Goal: Find specific page/section

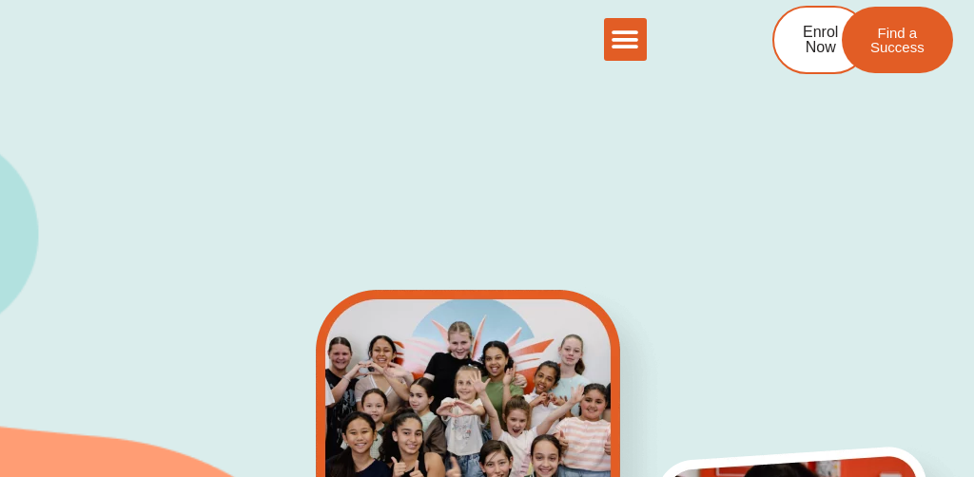
click at [620, 37] on icon "Menu Toggle" at bounding box center [625, 40] width 29 height 29
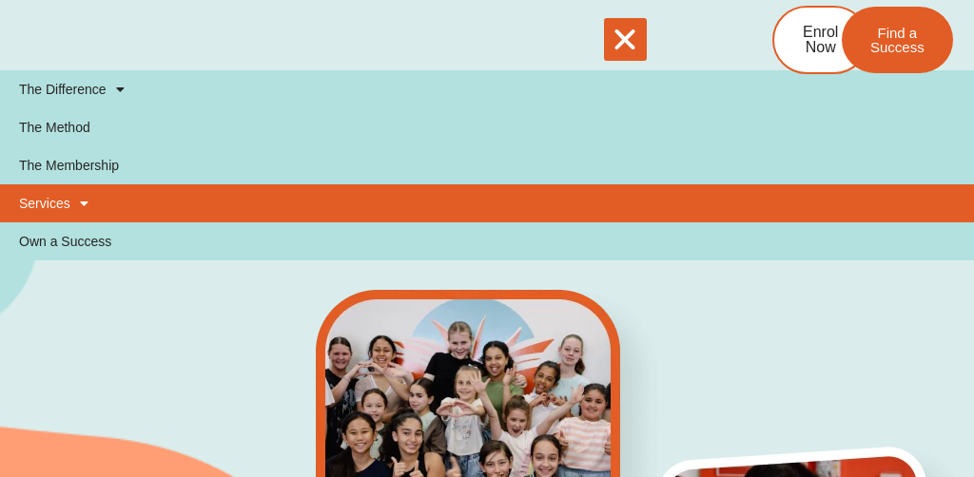
click at [483, 220] on link "Services" at bounding box center [487, 204] width 974 height 38
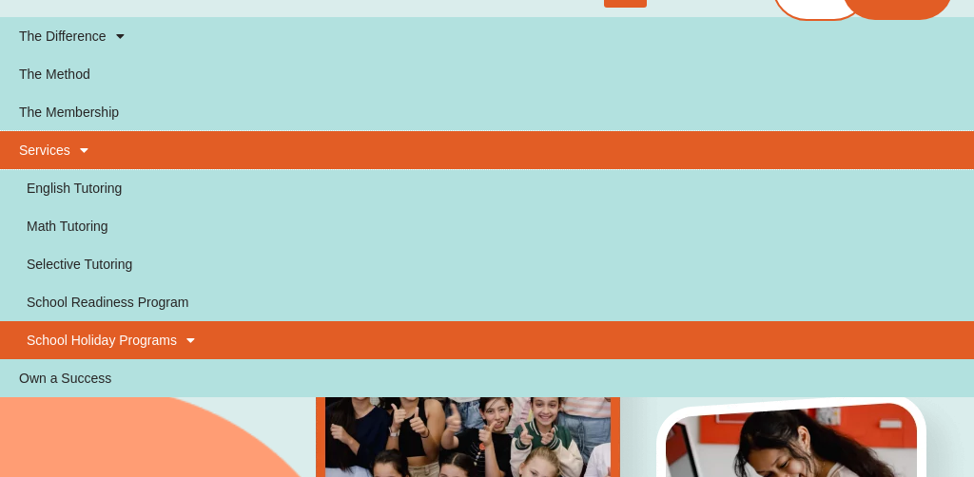
scroll to position [50, 0]
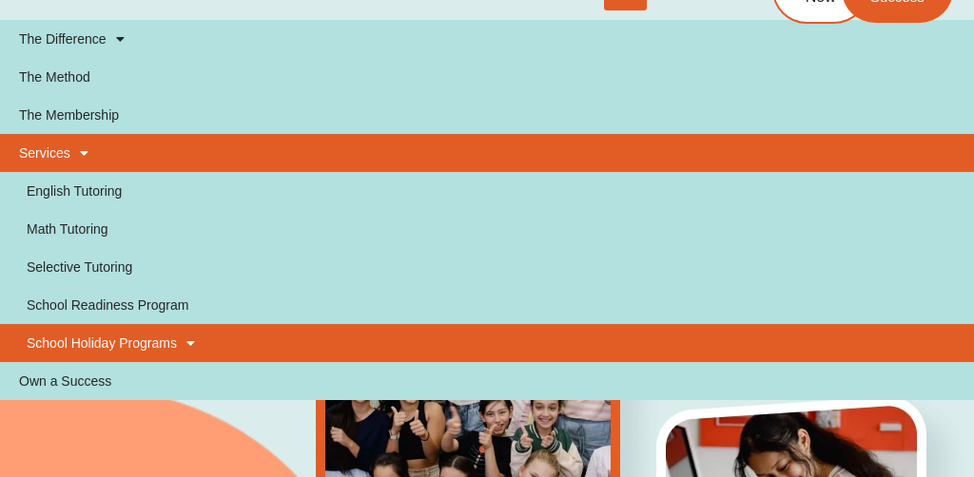
click at [454, 343] on link "School Holiday Programs" at bounding box center [487, 343] width 974 height 38
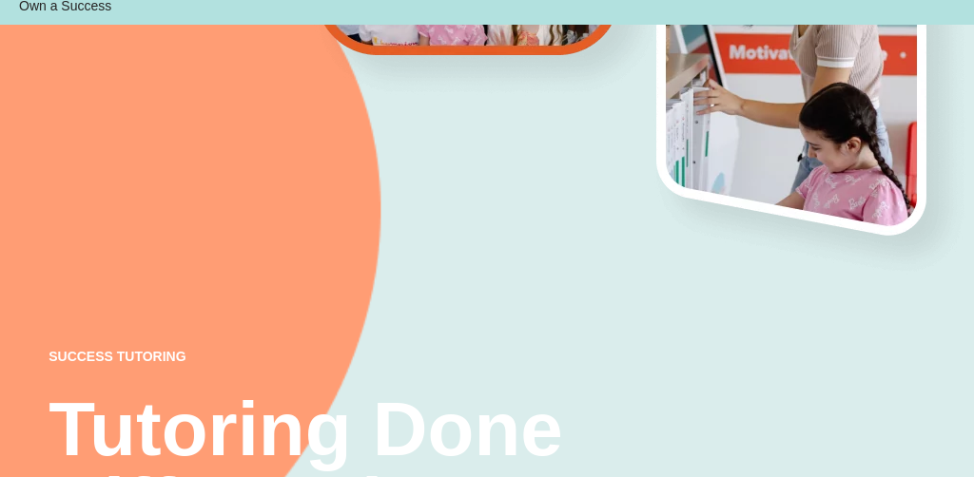
scroll to position [551, 0]
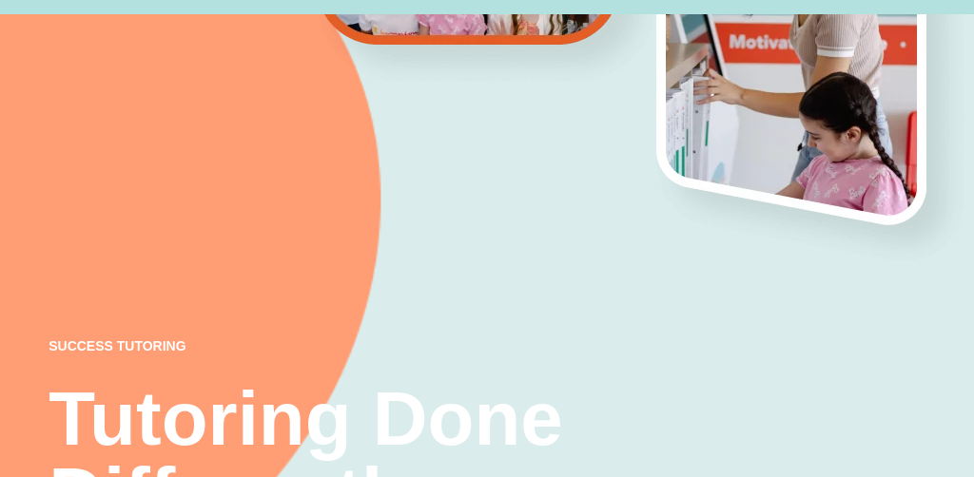
click at [394, 335] on div "success tutoring Tutoring Done Differently Australia's #1 personalised English …" at bounding box center [487, 79] width 877 height 1421
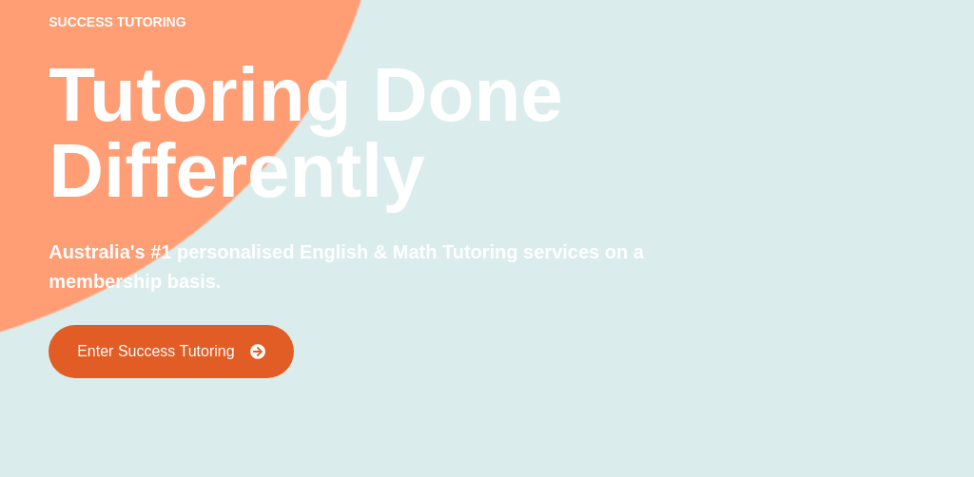
scroll to position [882, 0]
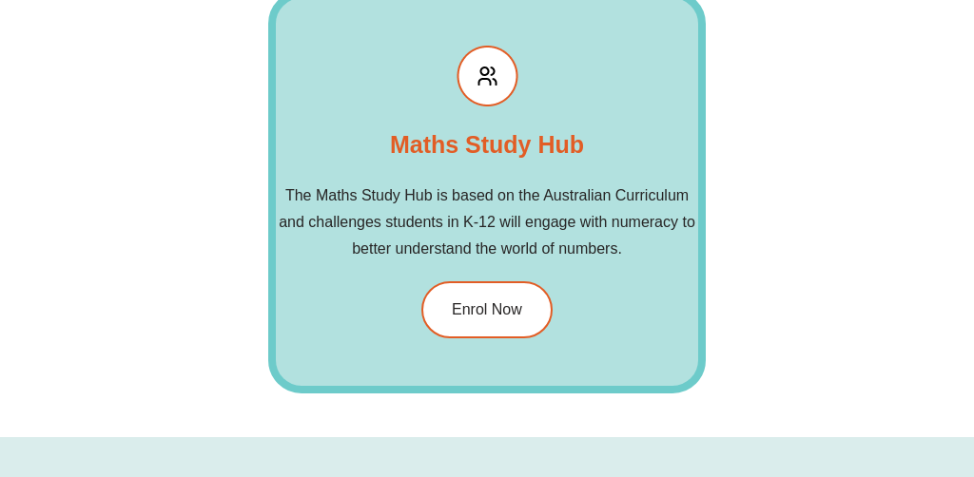
scroll to position [3911, 0]
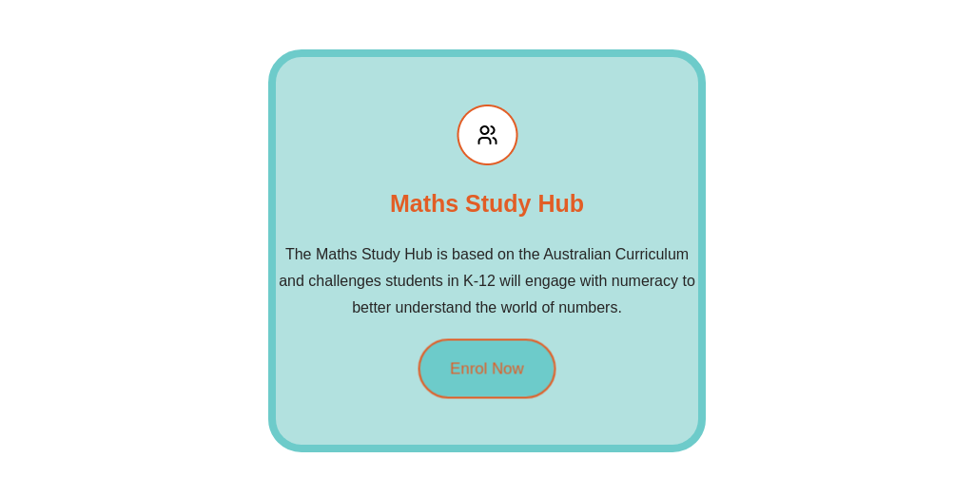
click at [476, 361] on span "Enrol Now" at bounding box center [487, 369] width 74 height 16
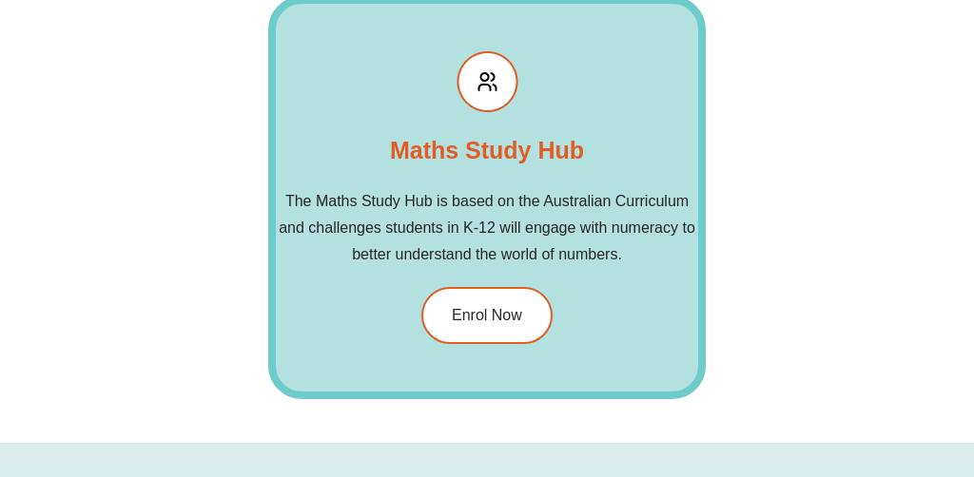
scroll to position [4028, 0]
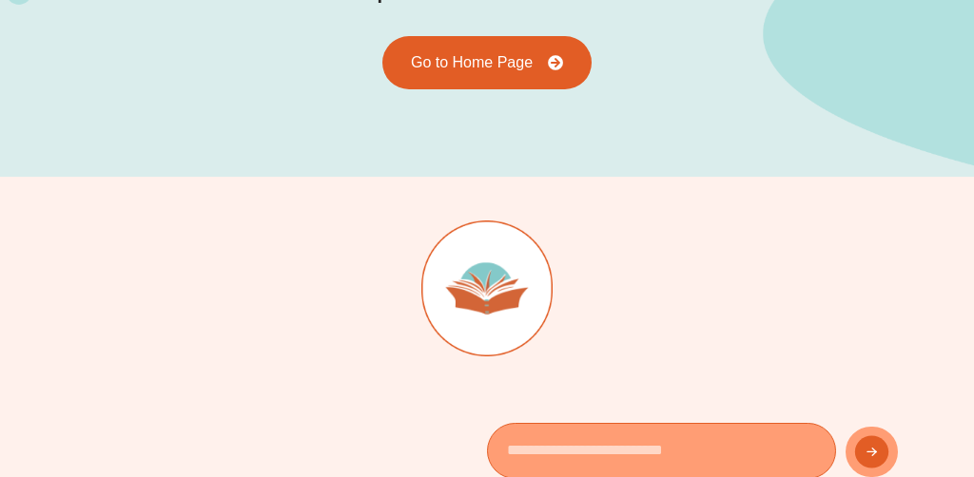
scroll to position [525, 0]
